Goal: Task Accomplishment & Management: Use online tool/utility

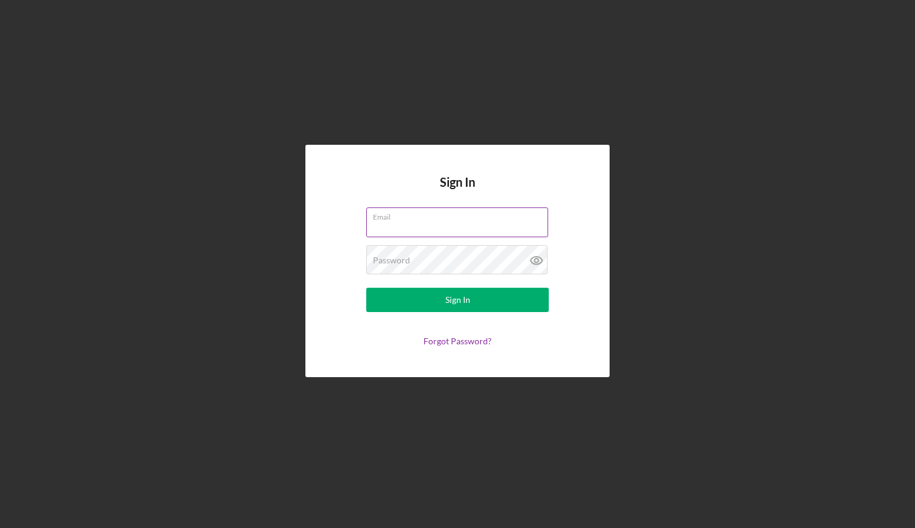
click at [419, 228] on input "Email" at bounding box center [457, 221] width 182 height 29
type input "[EMAIL_ADDRESS][DOMAIN_NAME]"
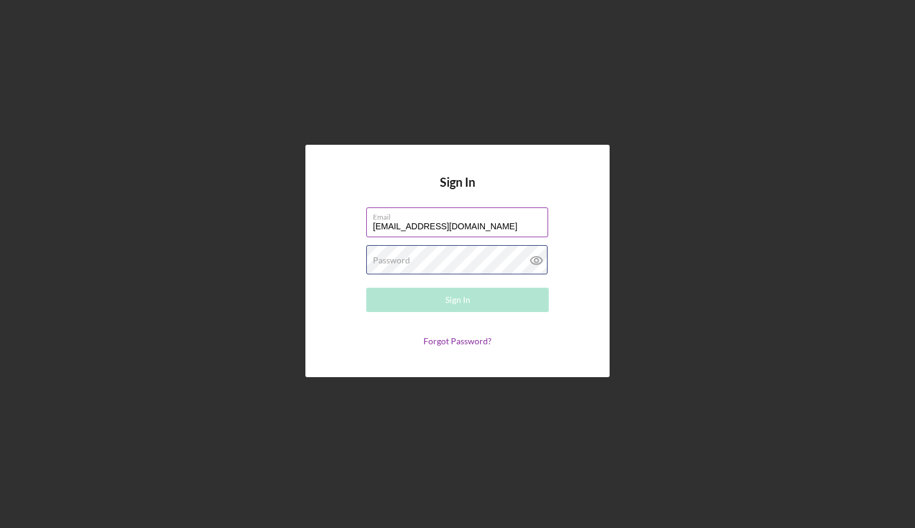
click at [445, 257] on div "Password Required" at bounding box center [457, 260] width 183 height 30
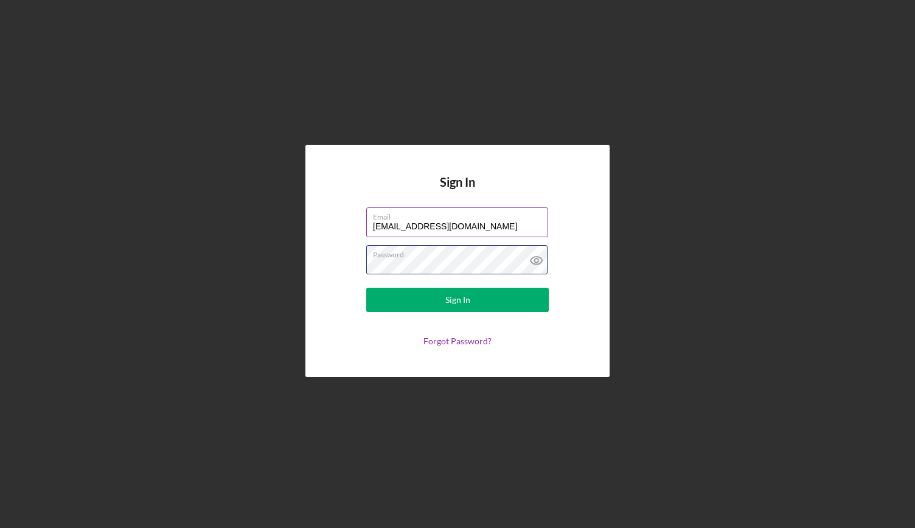
click at [366, 288] on button "Sign In" at bounding box center [457, 300] width 183 height 24
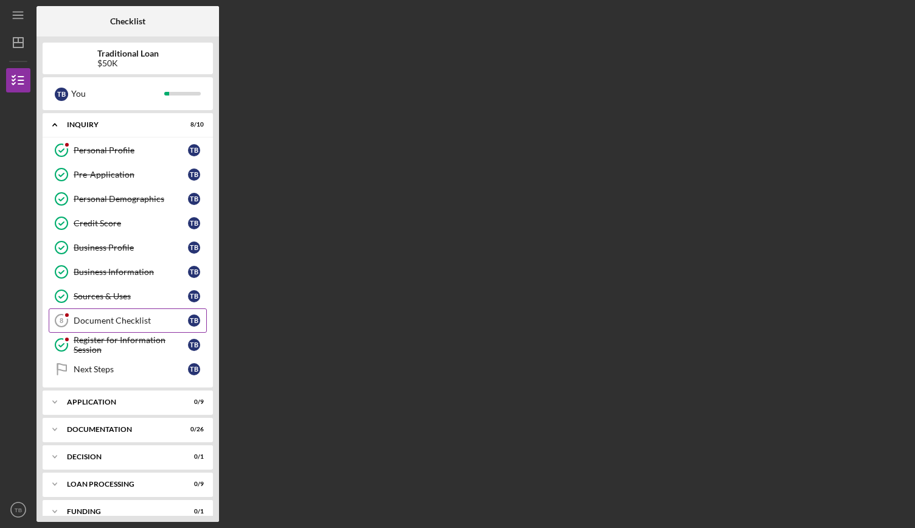
click at [139, 322] on div "Document Checklist" at bounding box center [131, 321] width 114 height 10
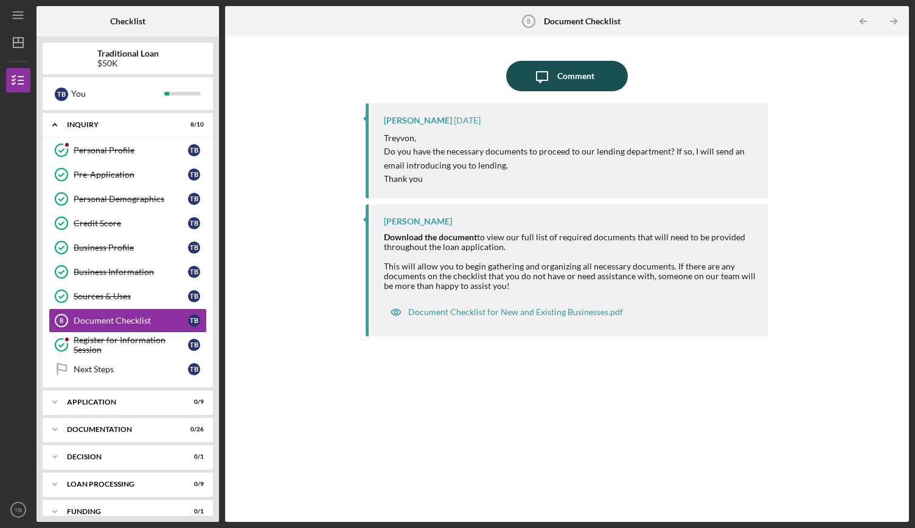
click at [551, 77] on icon "Icon/Message" at bounding box center [542, 76] width 30 height 30
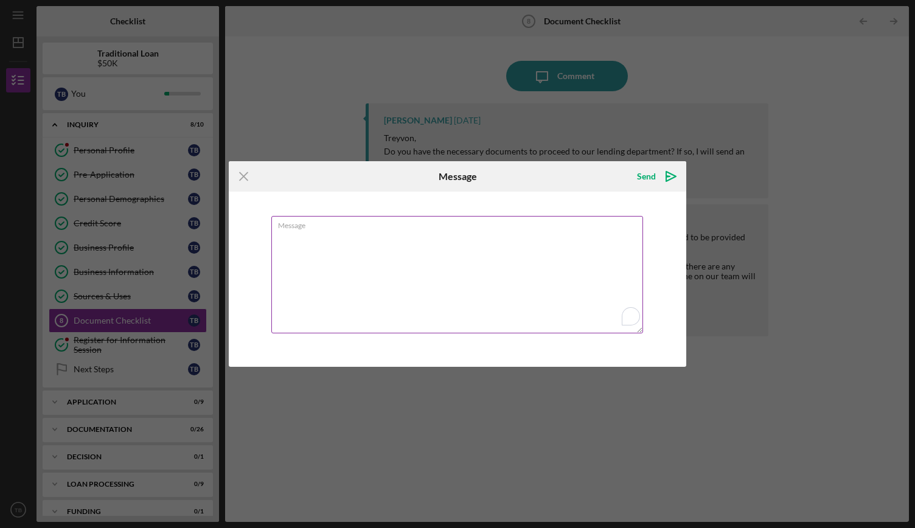
click at [439, 244] on textarea "Message" at bounding box center [457, 274] width 372 height 117
click at [245, 175] on g at bounding box center [244, 177] width 8 height 8
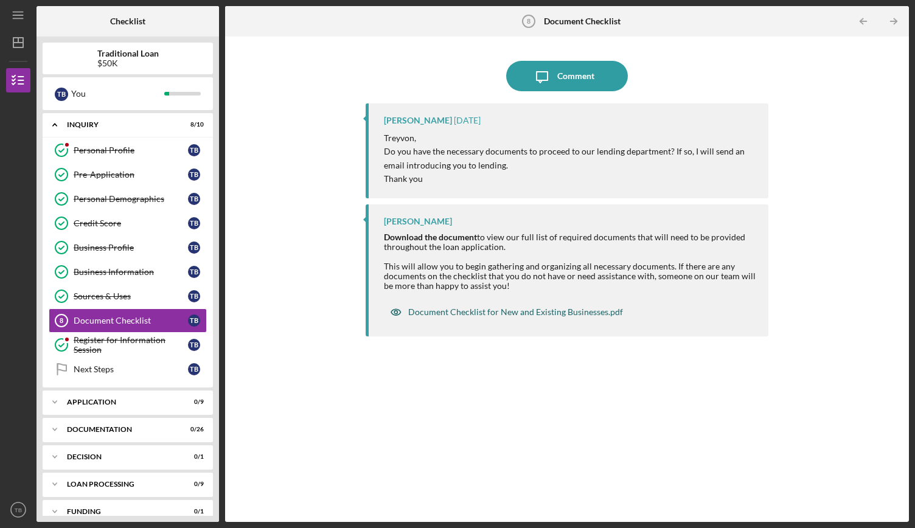
click at [470, 312] on div "Document Checklist for New and Existing Businesses.pdf" at bounding box center [515, 312] width 215 height 10
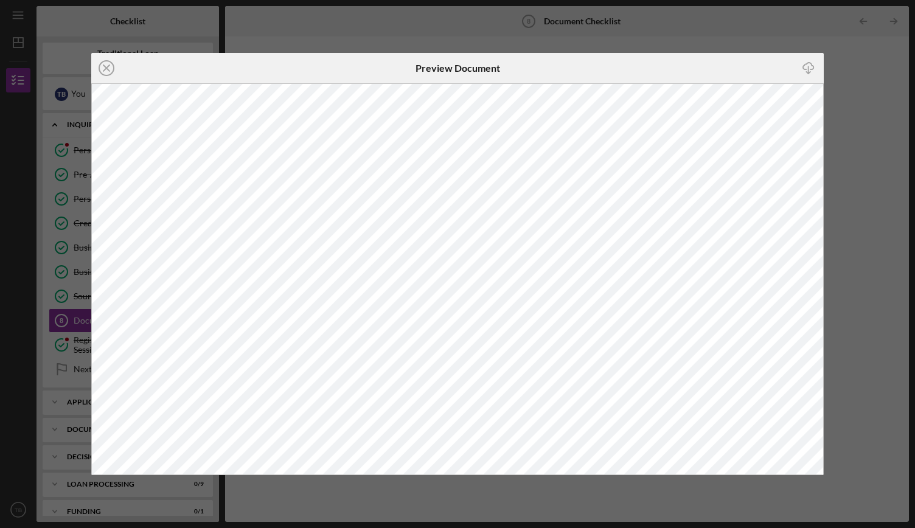
drag, startPoint x: 404, startPoint y: 16, endPoint x: 357, endPoint y: 26, distance: 47.7
click at [403, 15] on div "Icon/Close Preview Document Icon/Download" at bounding box center [457, 264] width 915 height 528
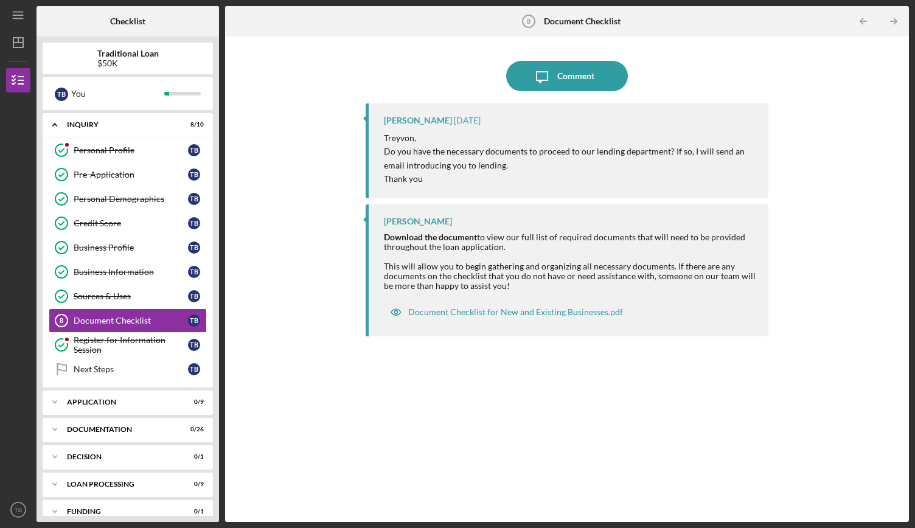
click at [832, 152] on div "Icon/Message Comment [PERSON_NAME] [DATE] [PERSON_NAME], Do you have the necess…" at bounding box center [567, 279] width 672 height 473
